Goal: Task Accomplishment & Management: Complete application form

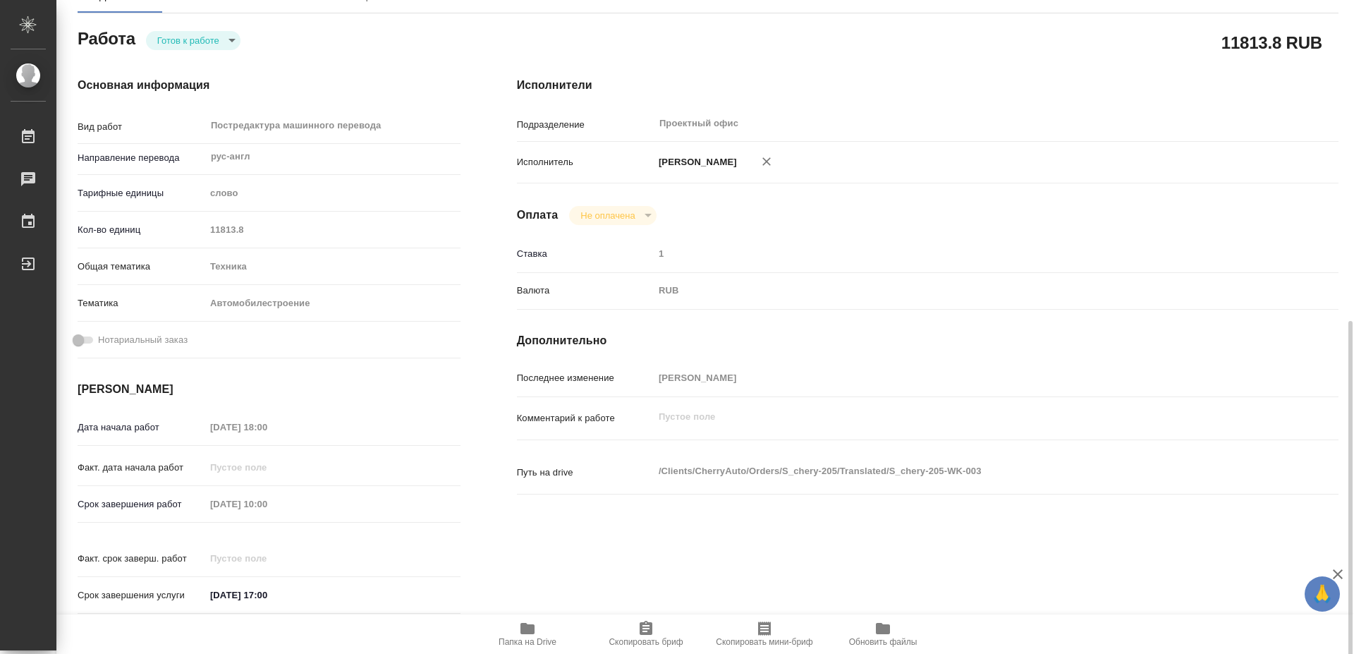
scroll to position [360, 0]
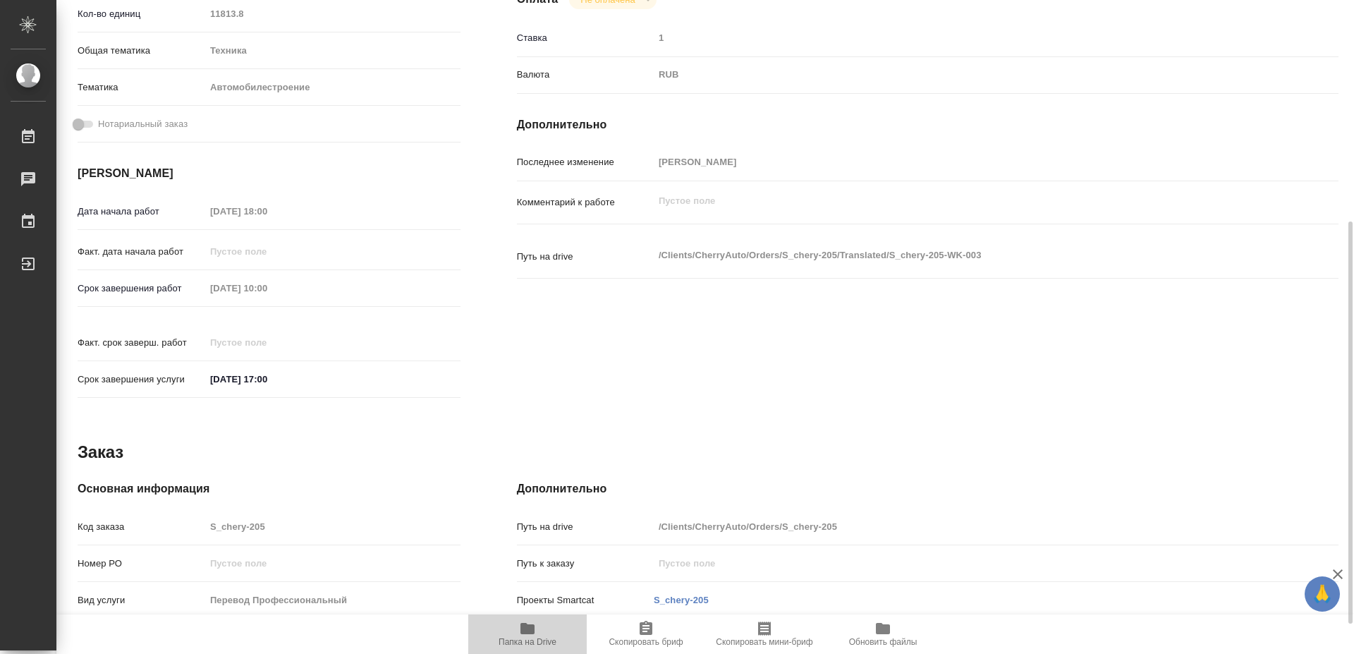
click at [541, 634] on span "Папка на Drive" at bounding box center [528, 633] width 102 height 27
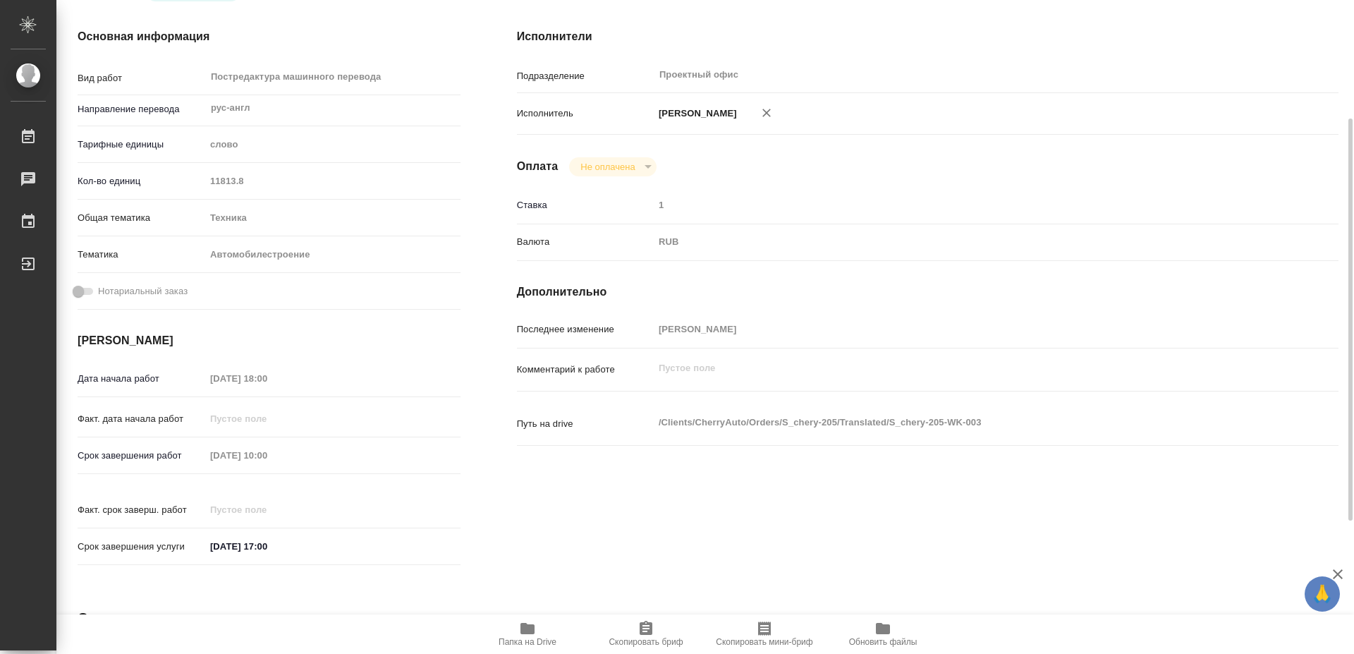
scroll to position [0, 0]
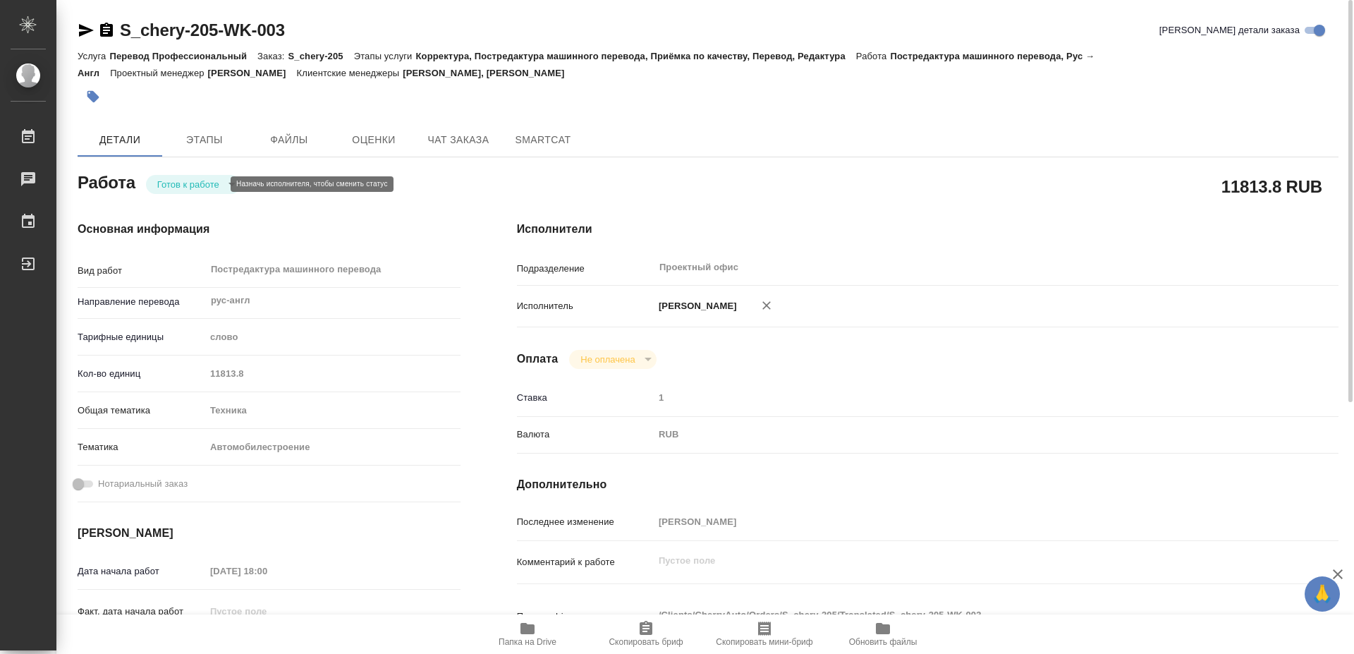
click at [202, 185] on body "🙏 .cls-1 fill:#fff; AWATERA [PERSON_NAME] 0 Чаты График Выйти S_chery-205-WK-00…" at bounding box center [677, 327] width 1354 height 654
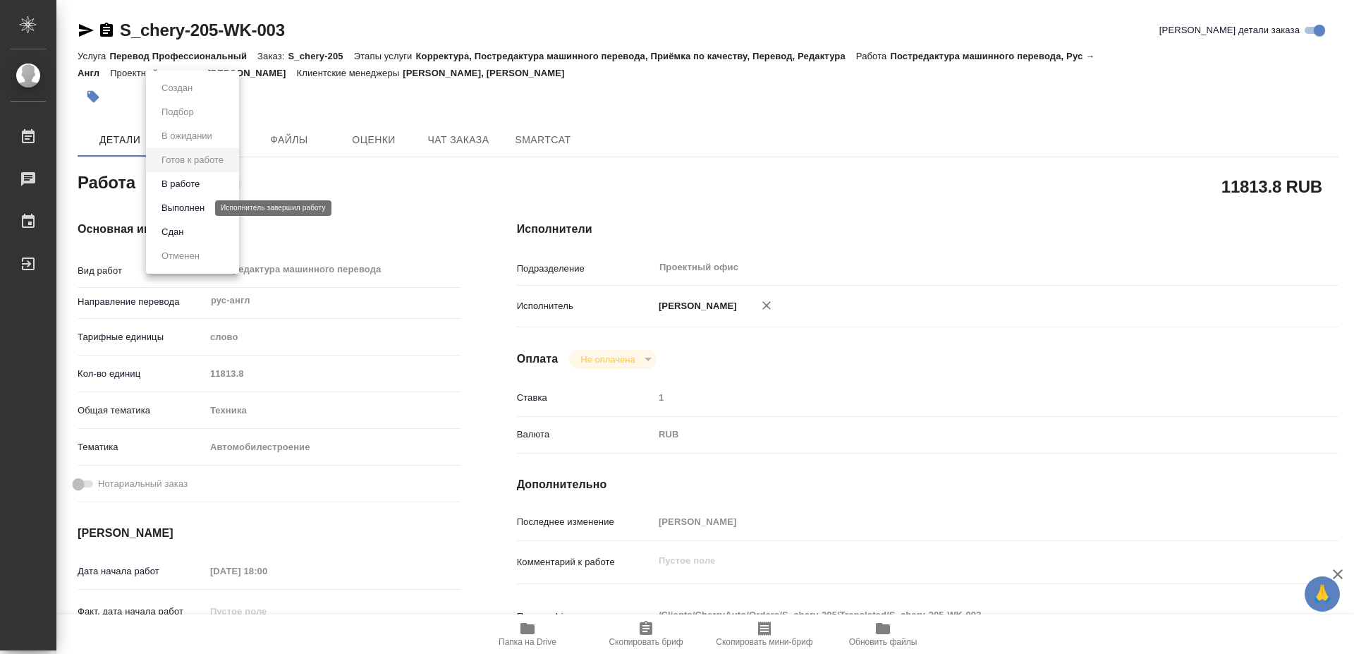
click at [171, 204] on button "Выполнен" at bounding box center [182, 208] width 51 height 16
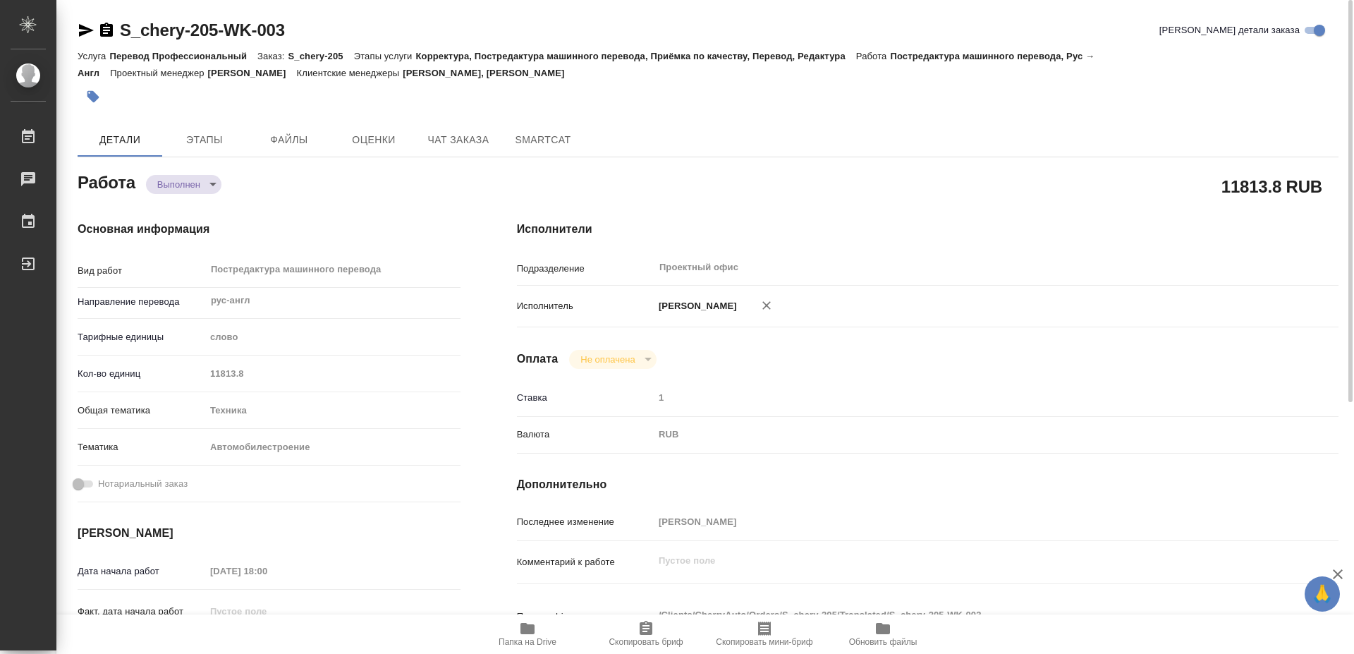
type textarea "x"
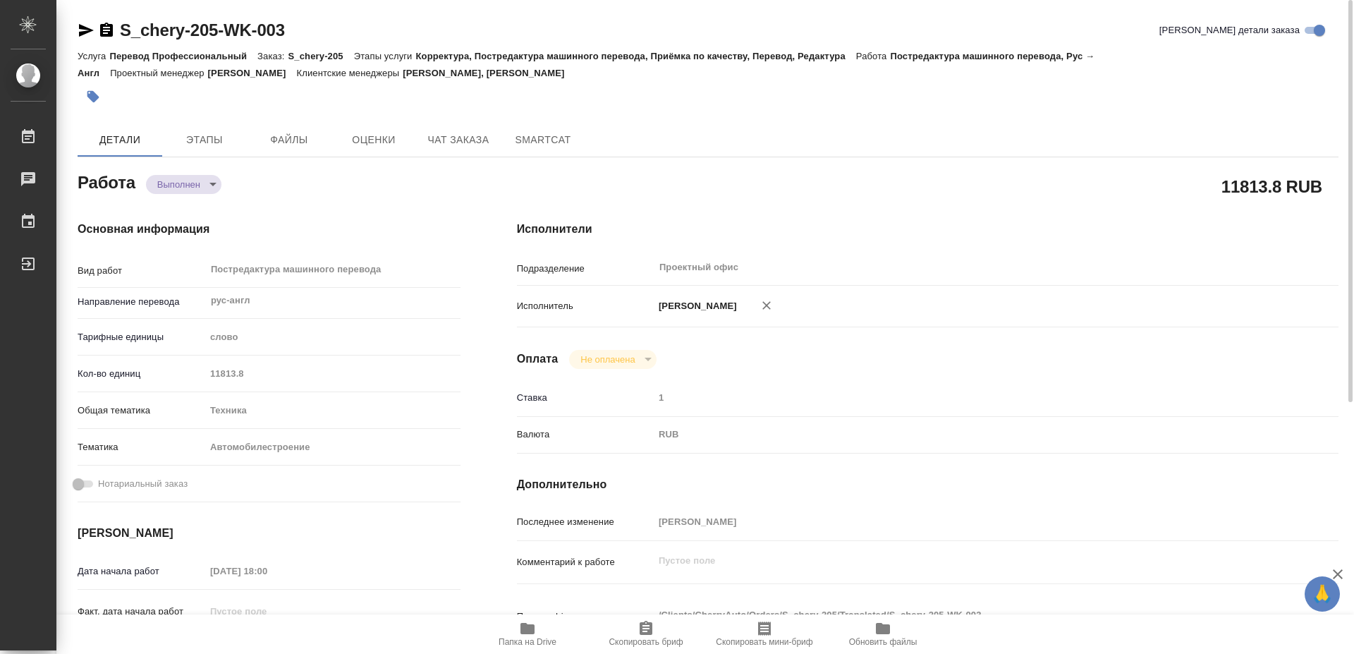
type textarea "x"
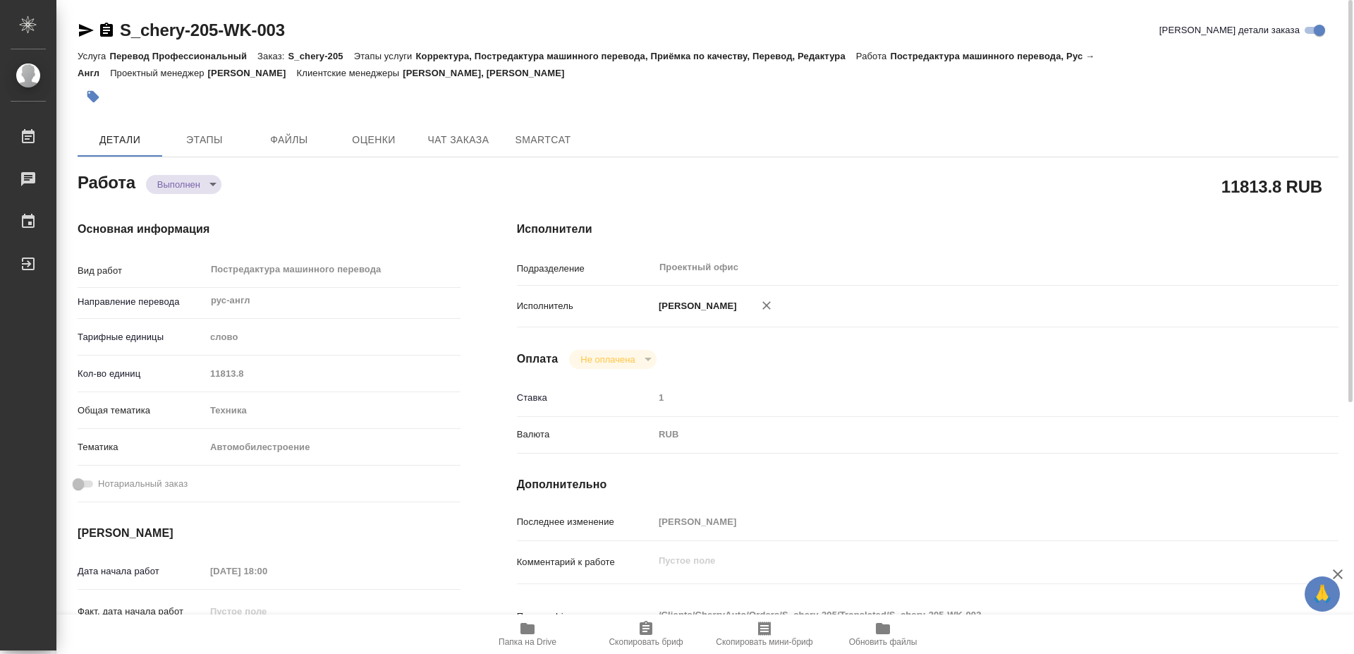
type textarea "x"
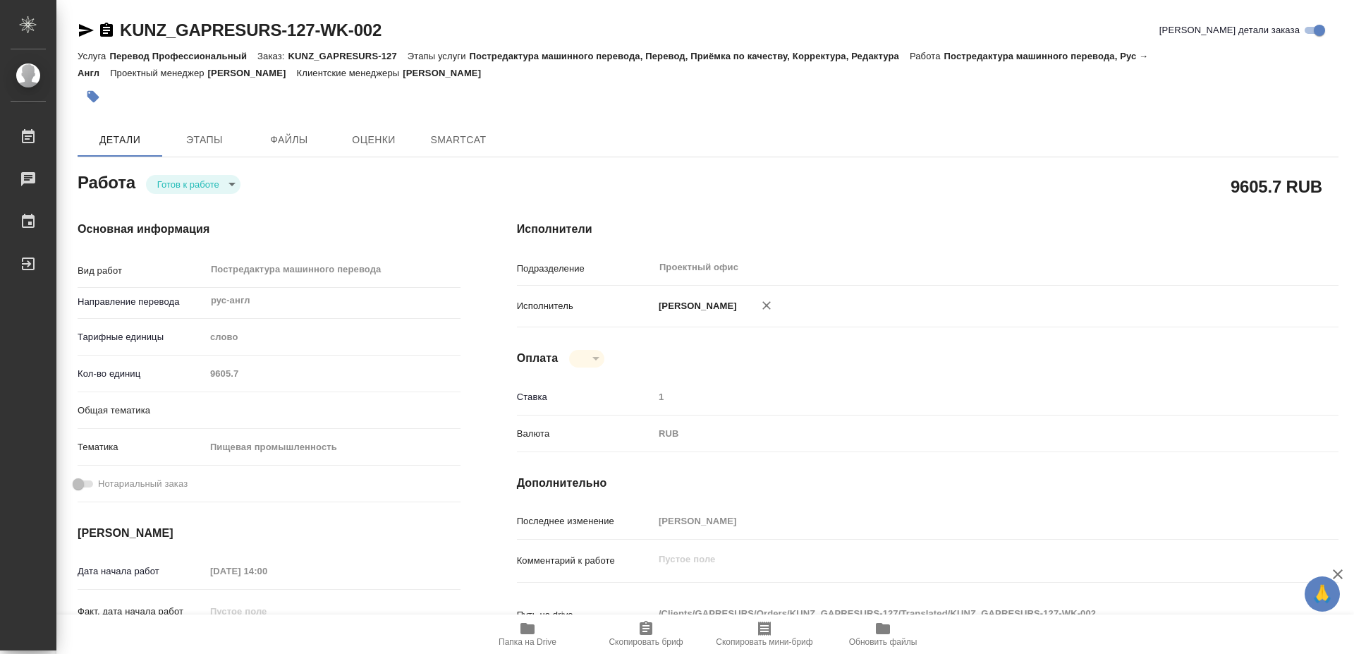
type textarea "x"
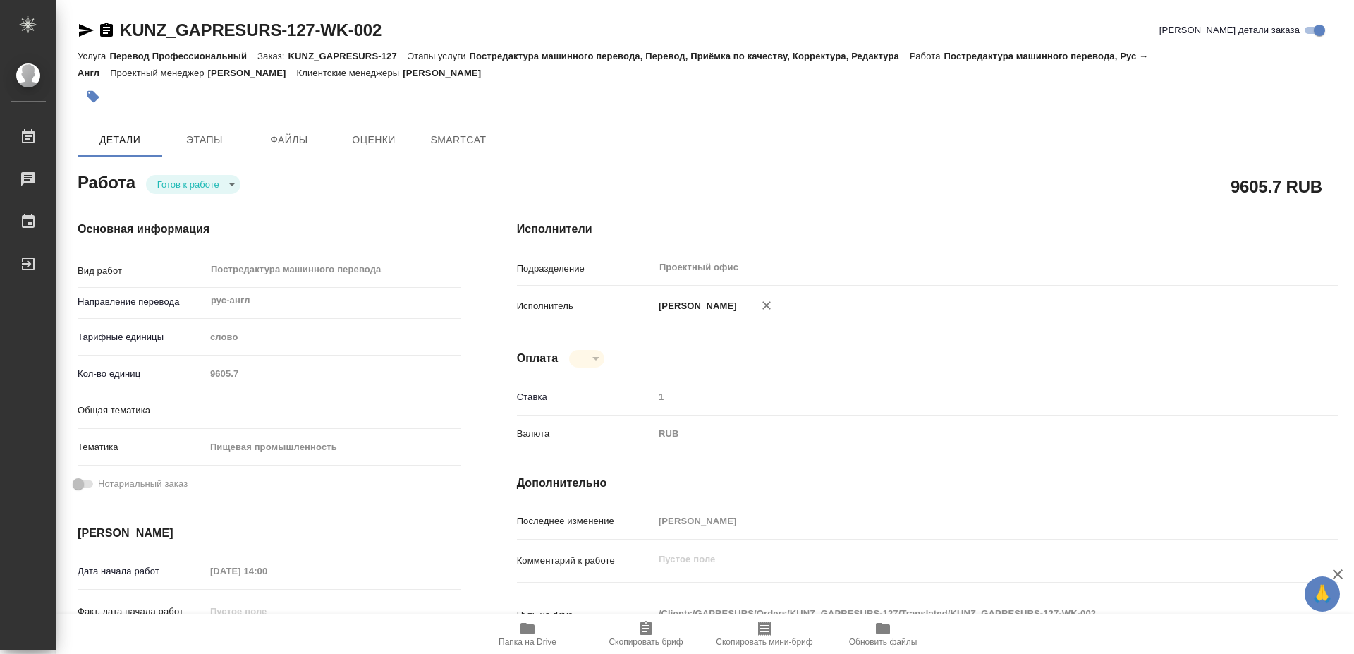
type textarea "x"
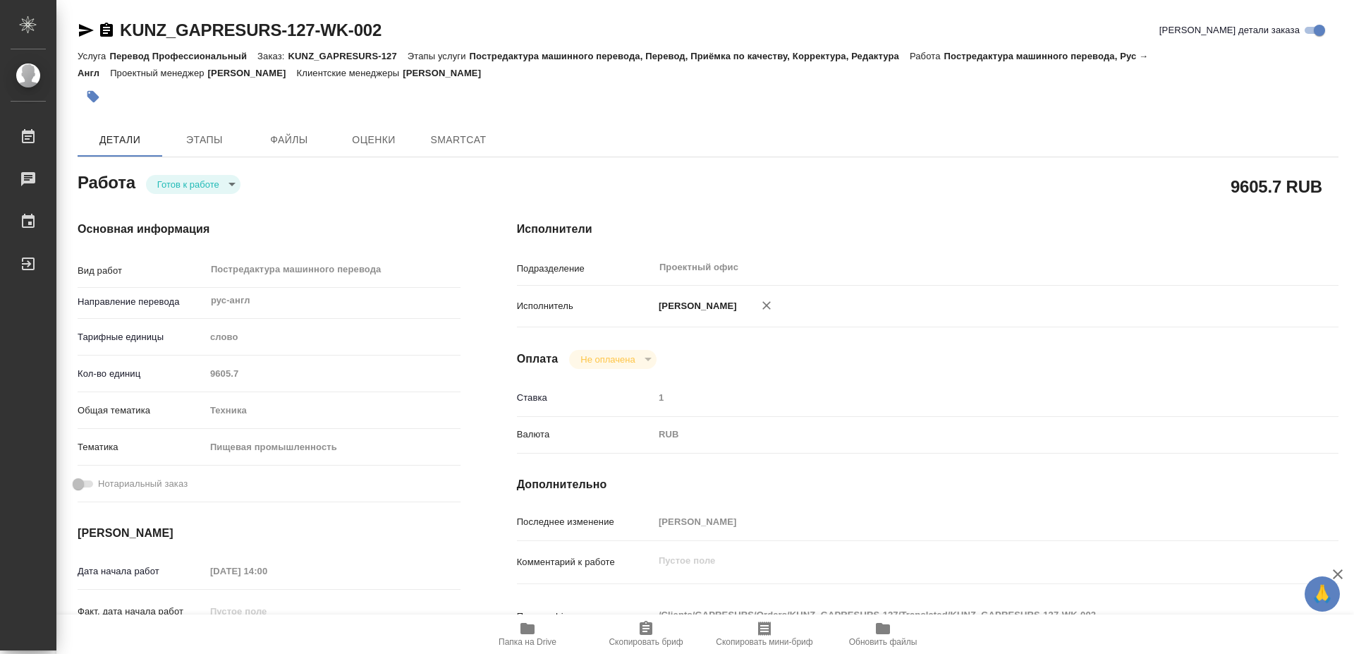
type textarea "x"
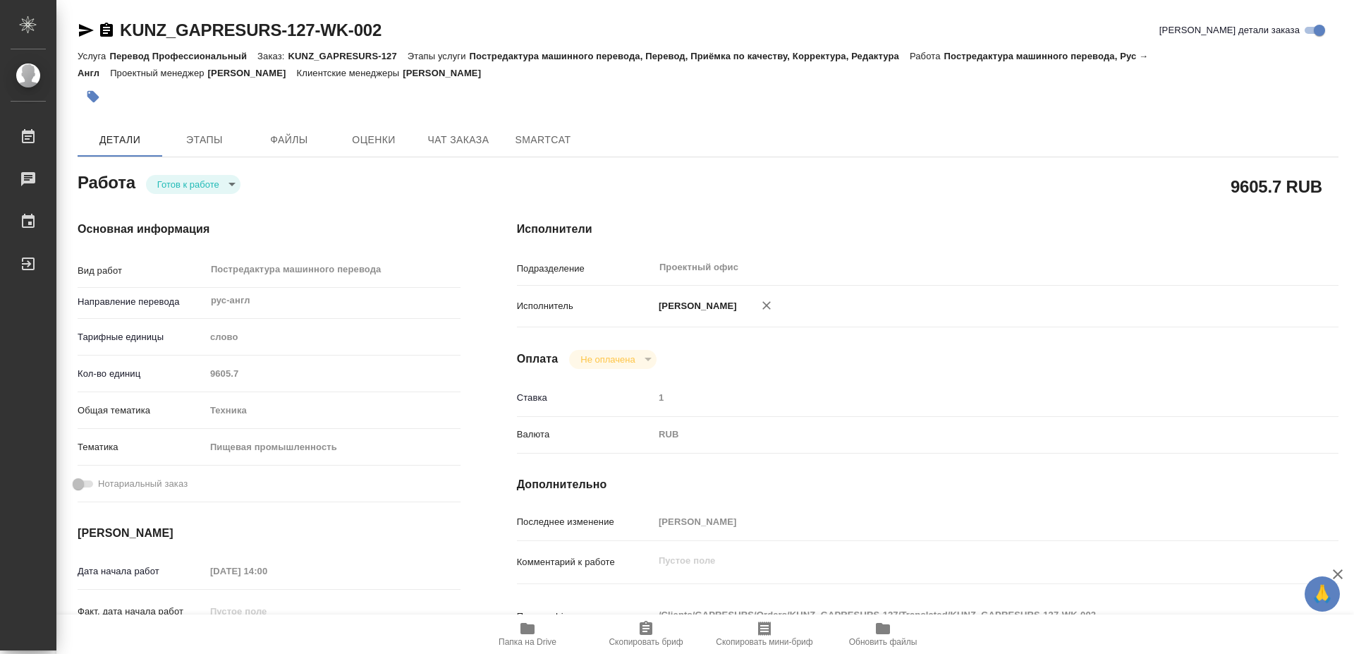
type textarea "x"
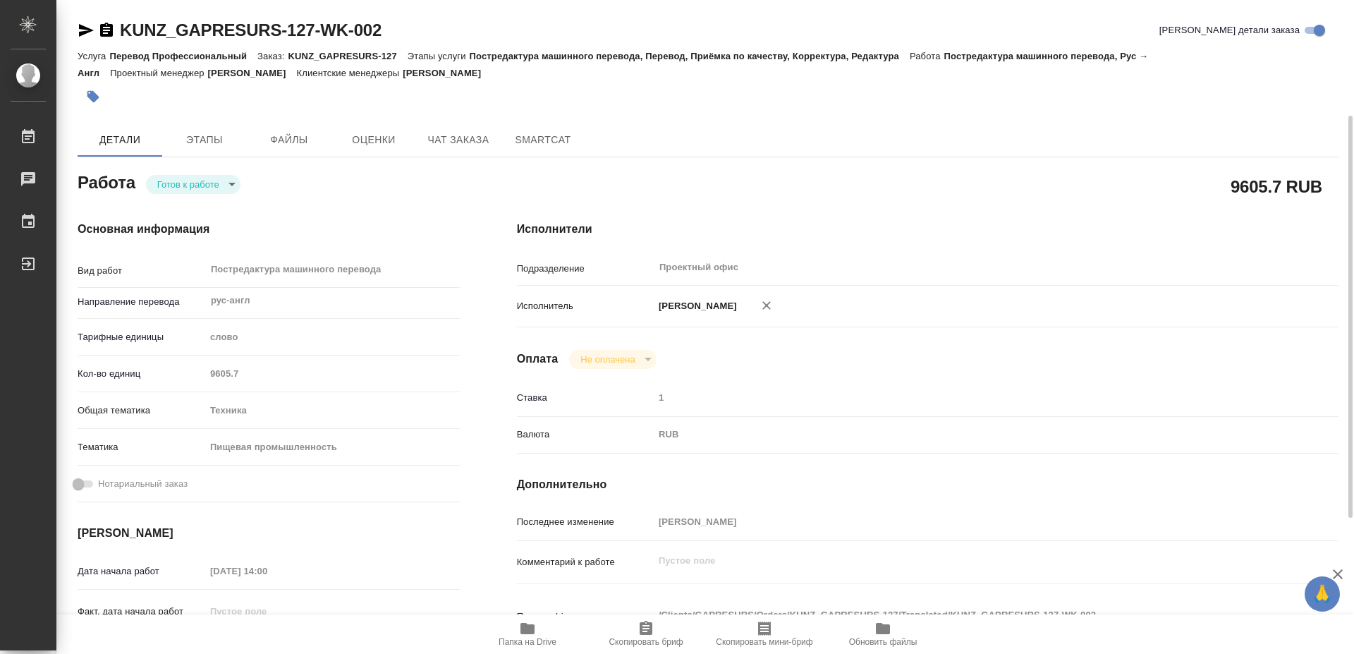
type input "readyForWork"
type textarea "Постредактура машинного перевода"
type textarea "x"
type input "рус-англ"
type input "5a8b1489cc6b4906c91bfd90"
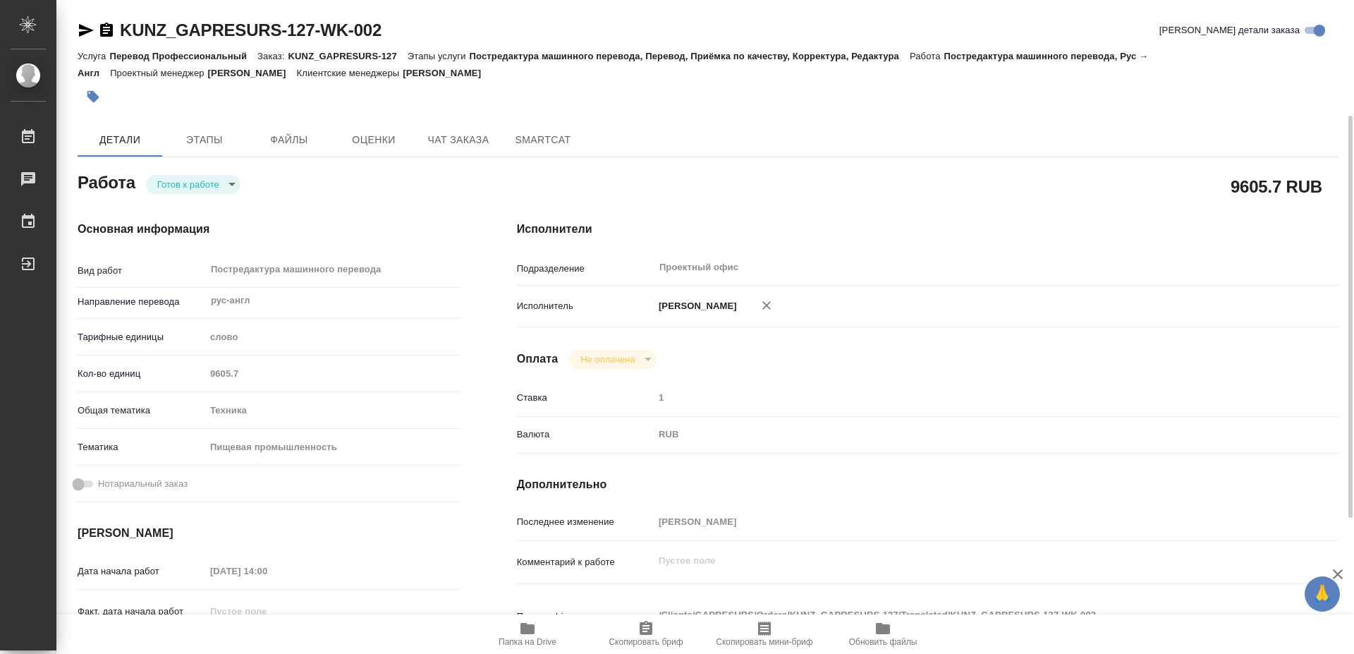
type input "9605.7"
type input "tech"
type input "5a8b8b956a9677013d343d8f"
type input "28.08.2025 14:00"
type input "05.09.2025 10:00"
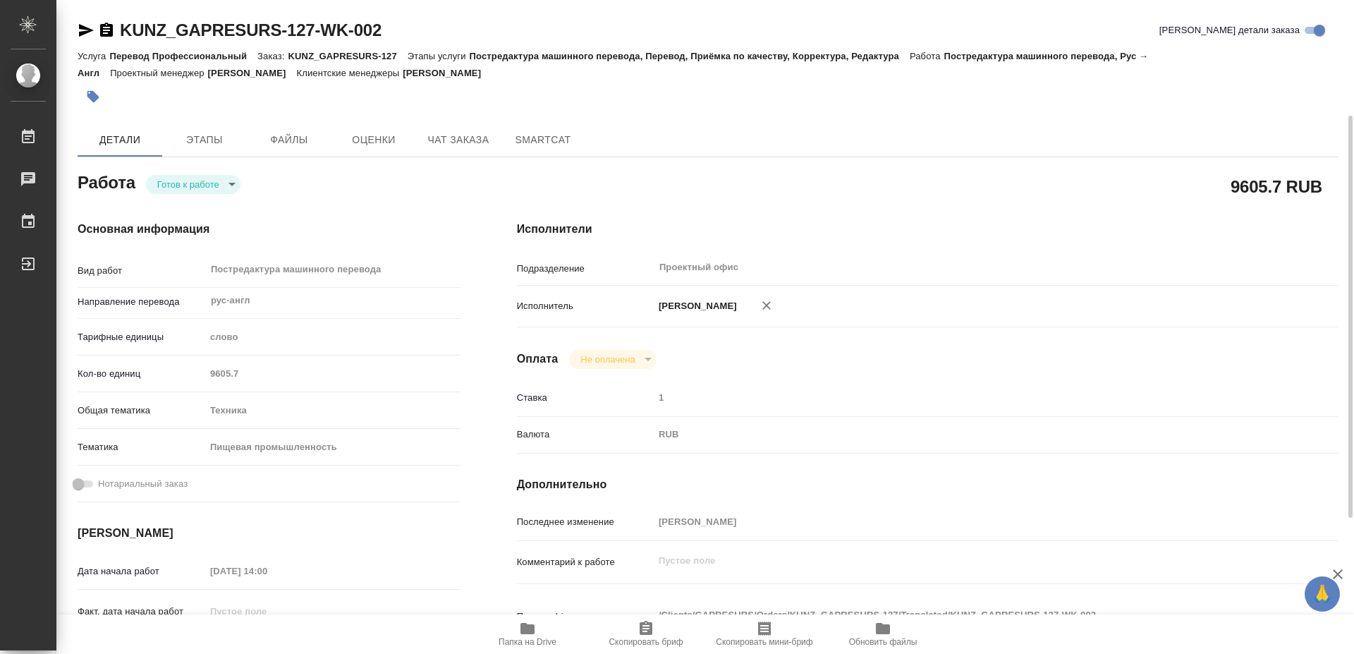
type input "05.09.2025 14:00"
type input "Проектный офис"
type input "notPayed"
type input "1"
type input "RUB"
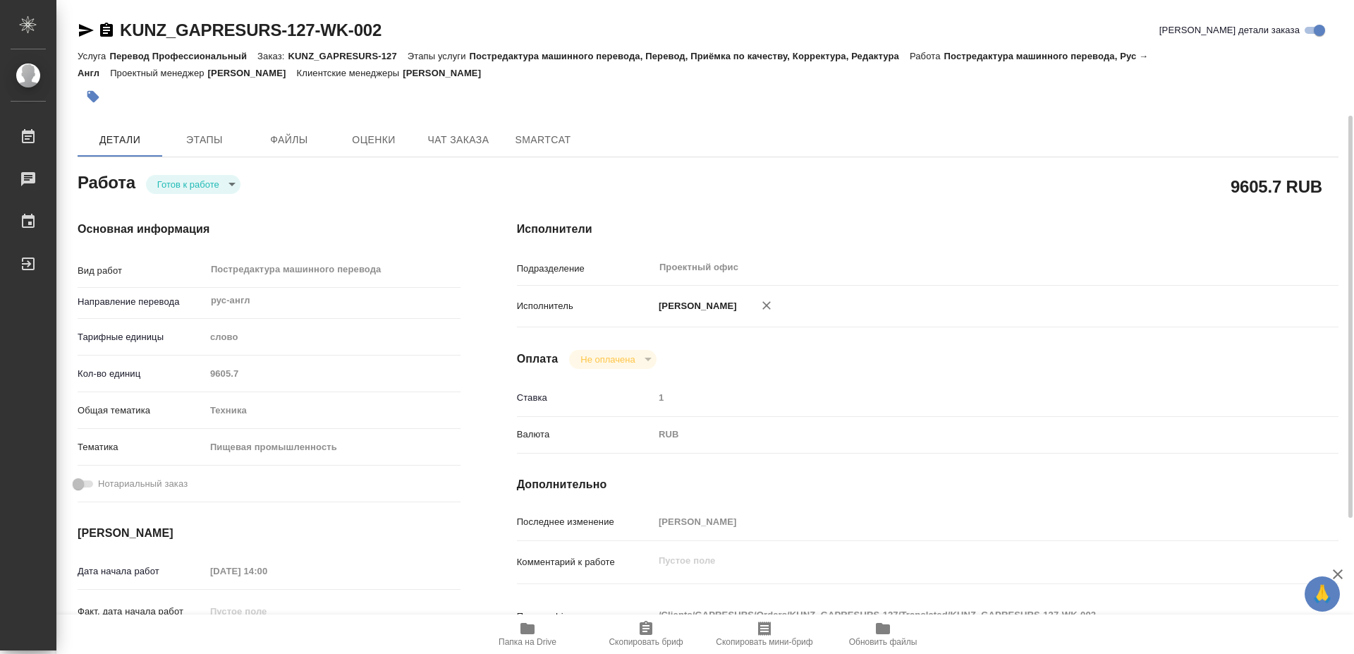
type input "[PERSON_NAME]"
type textarea "x"
type textarea "/Clients/GAPRESURS/Orders/KUNZ_GAPRESURS-127/Translated/KUNZ_GAPRESURS-127-WK-0…"
type textarea "x"
type input "KUNZ_GAPRESURS-127"
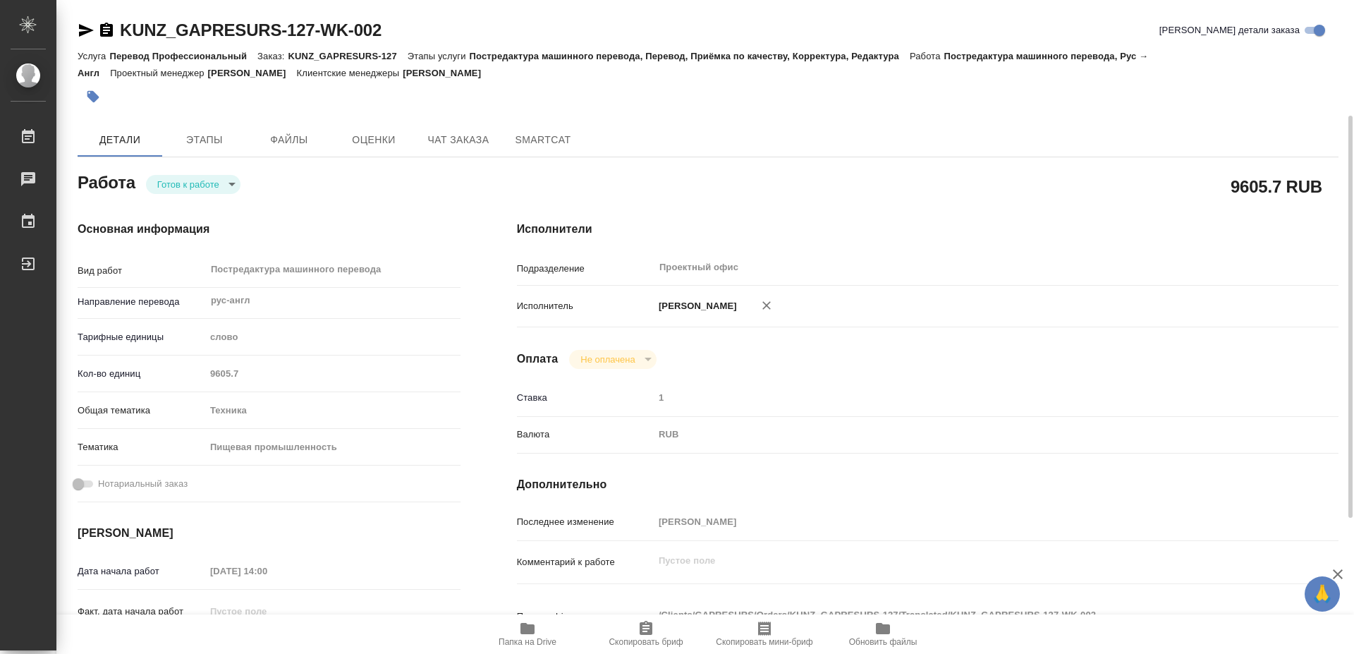
type input "Перевод Профессиональный"
type input "Постредактура машинного перевода, Перевод, Приёмка по качеству, Корректура, Ред…"
type input "Москалец Алина"
type input "Петрова Валерия"
type input "/Clients/GAPRESURS/Orders/KUNZ_GAPRESURS-127"
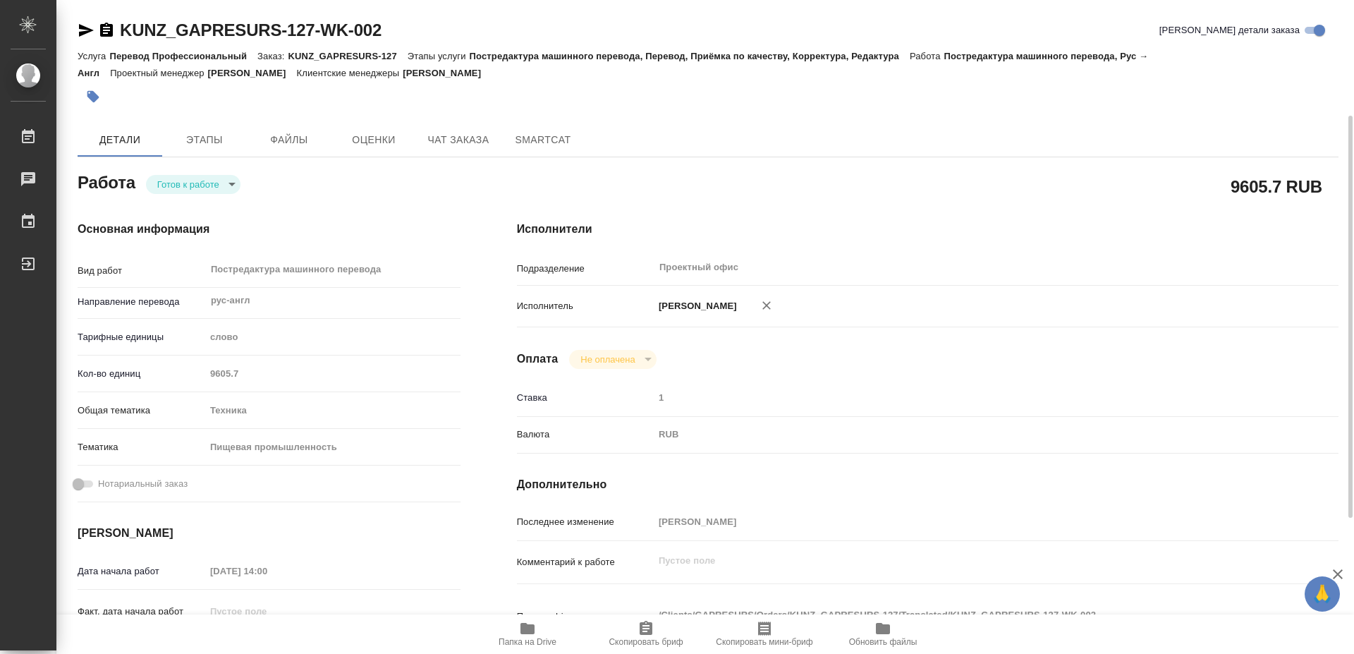
type textarea "x"
type textarea "2 файла, рус-англ"
type textarea "x"
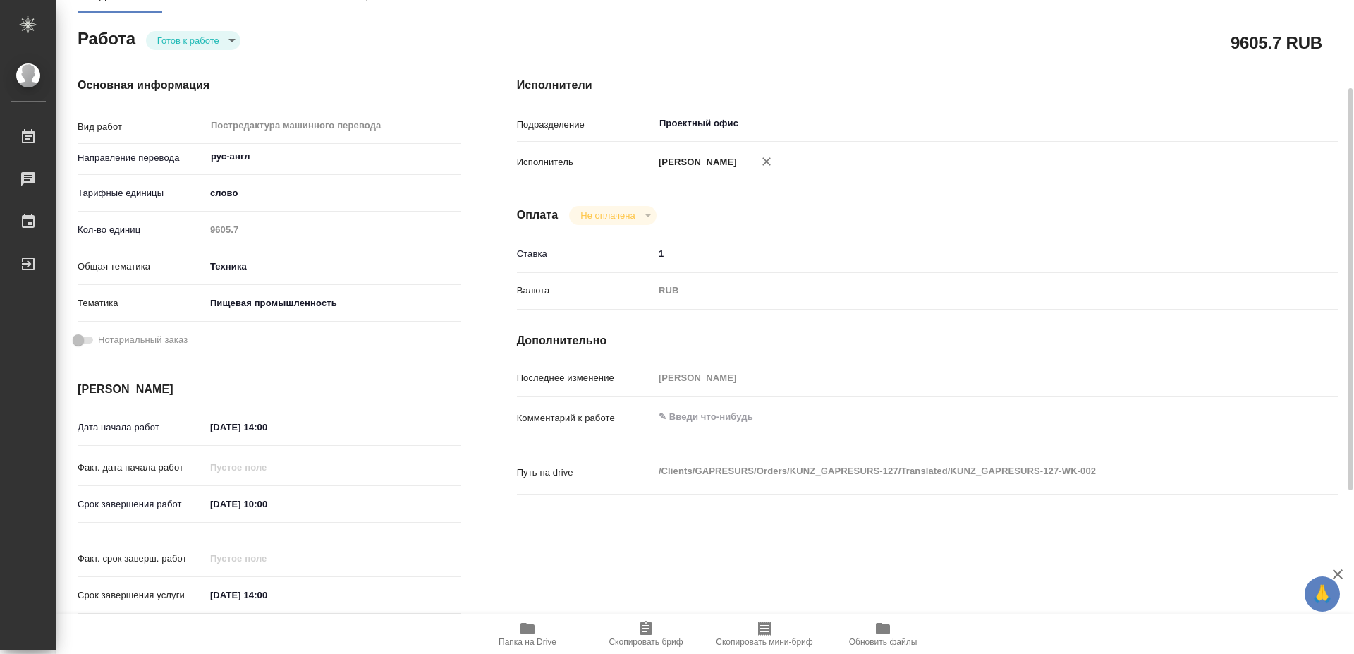
type textarea "x"
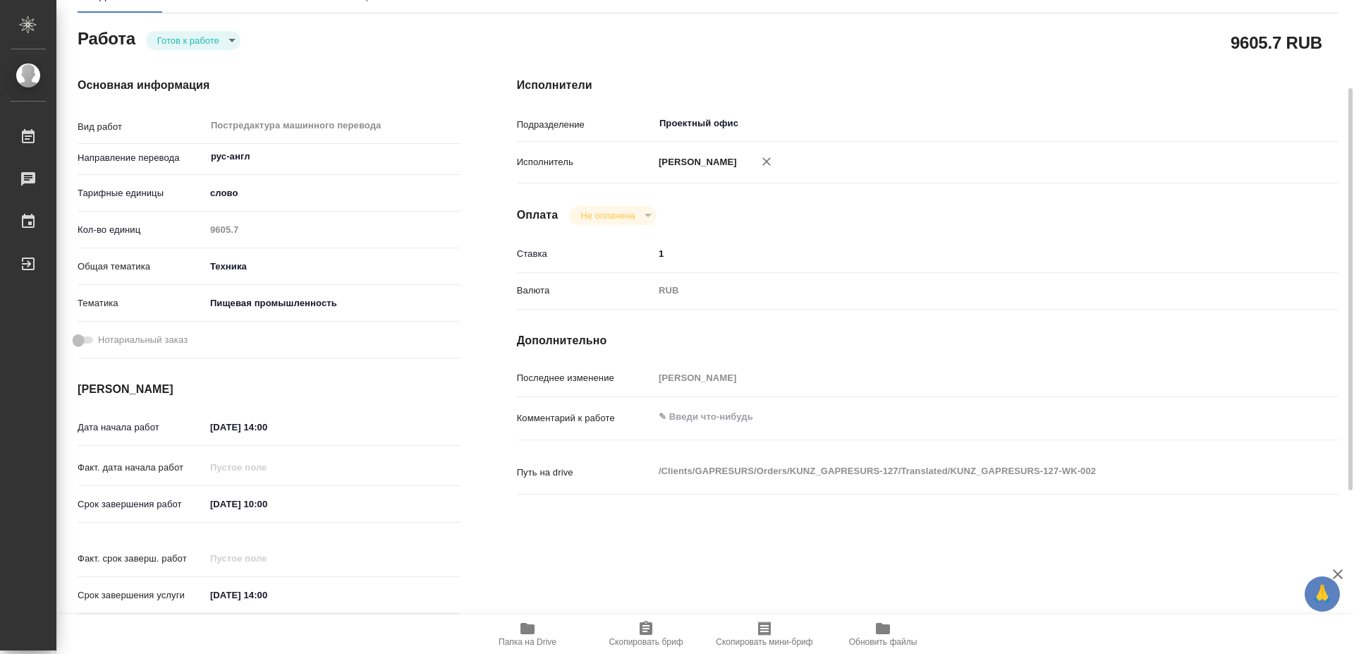
type textarea "x"
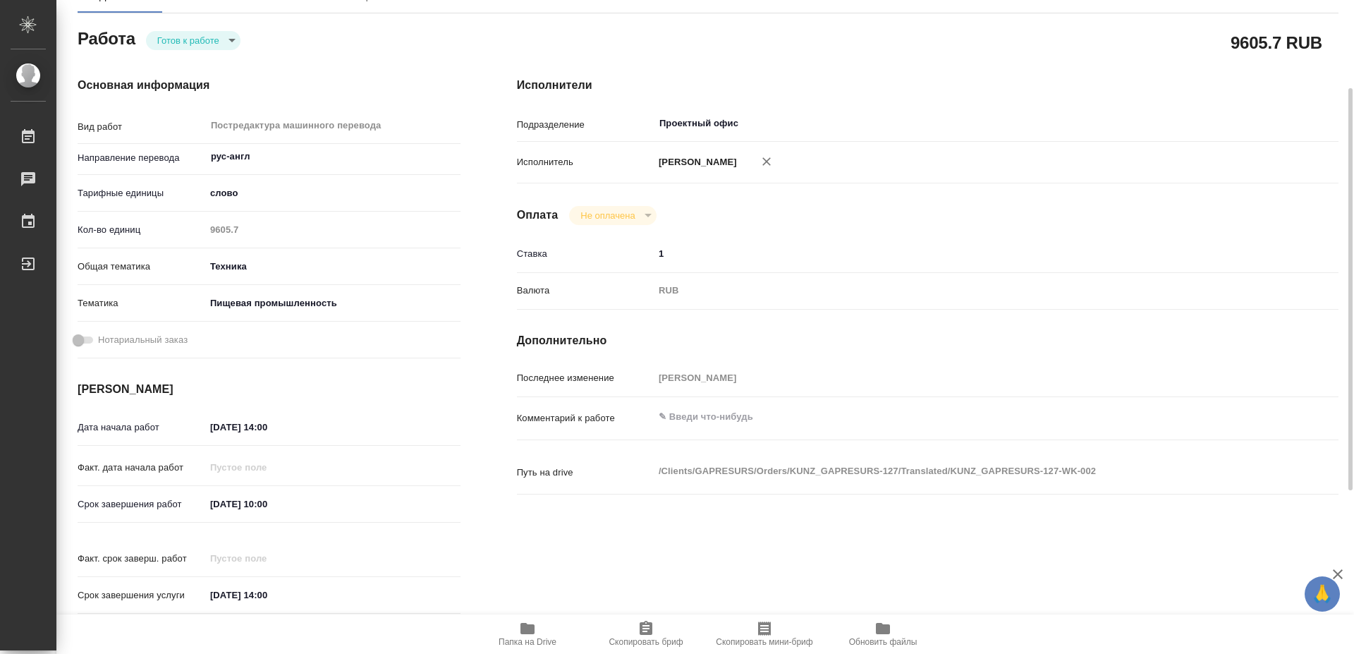
click at [523, 629] on icon "button" at bounding box center [527, 628] width 14 height 11
type textarea "x"
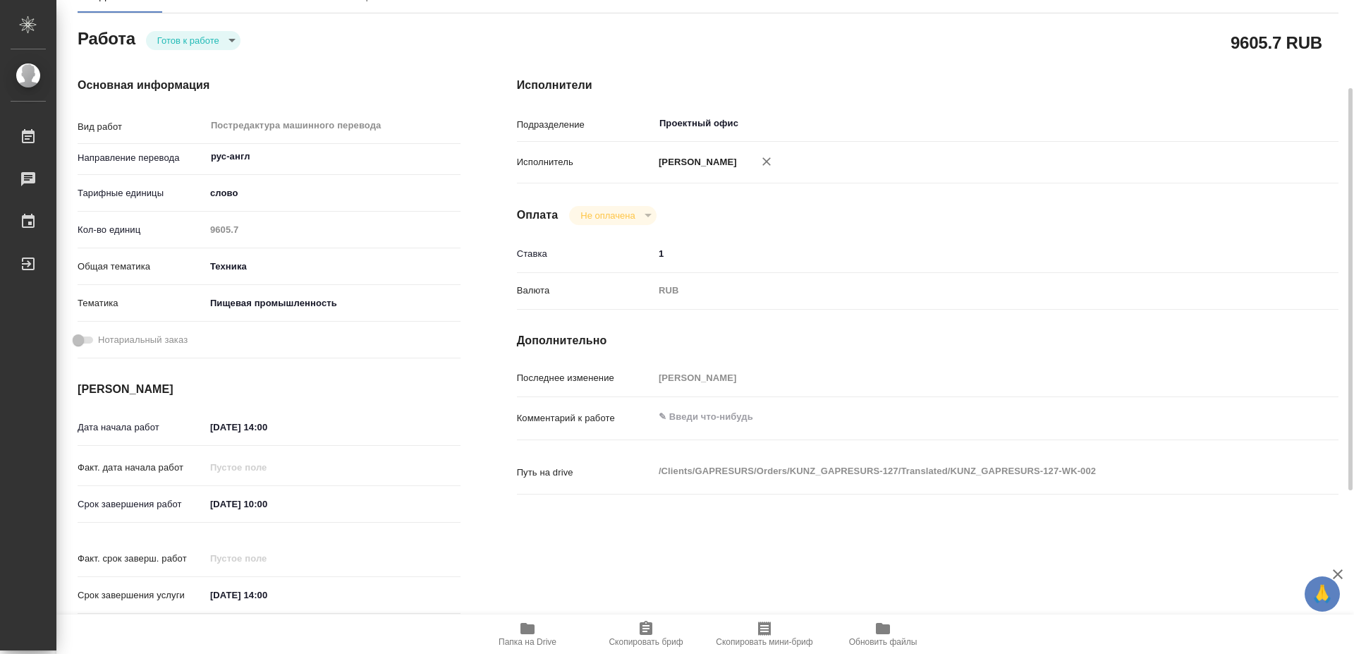
type textarea "x"
